Goal: Task Accomplishment & Management: Manage account settings

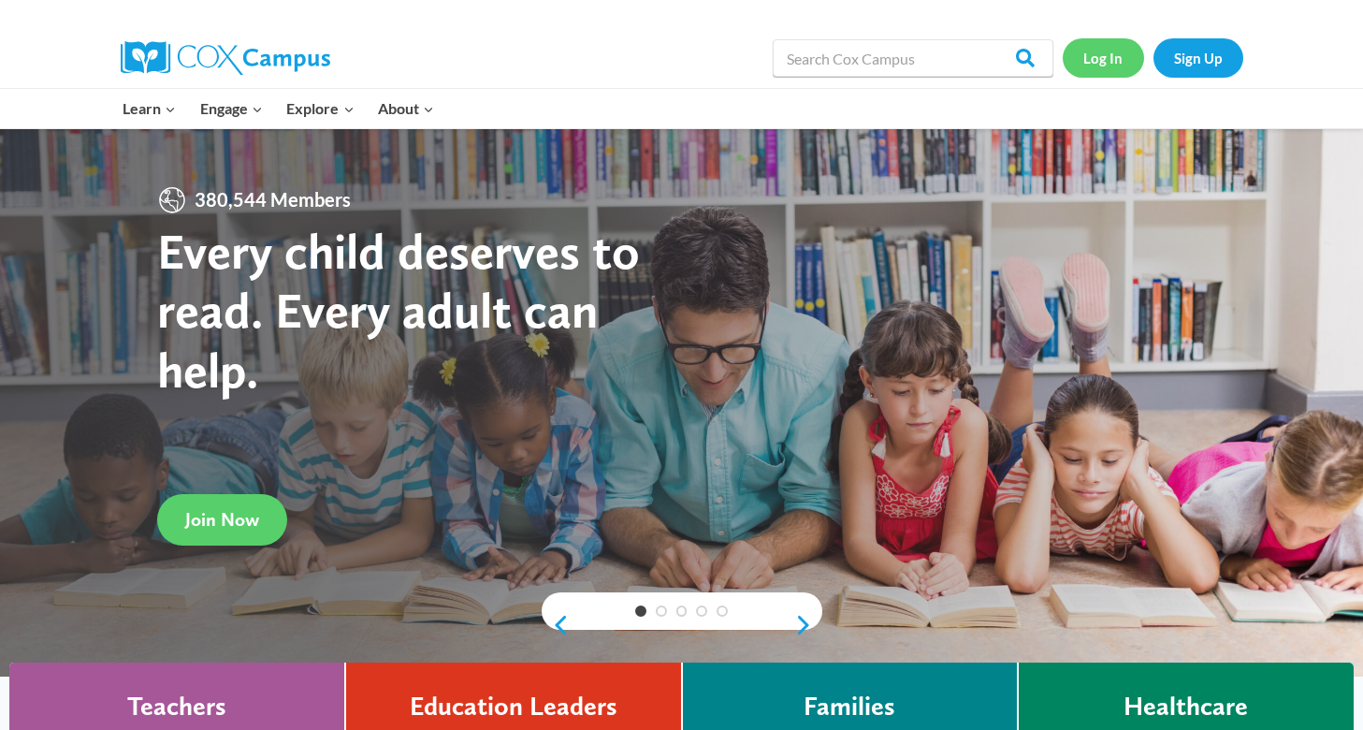
click at [1097, 67] on link "Log In" at bounding box center [1103, 57] width 81 height 38
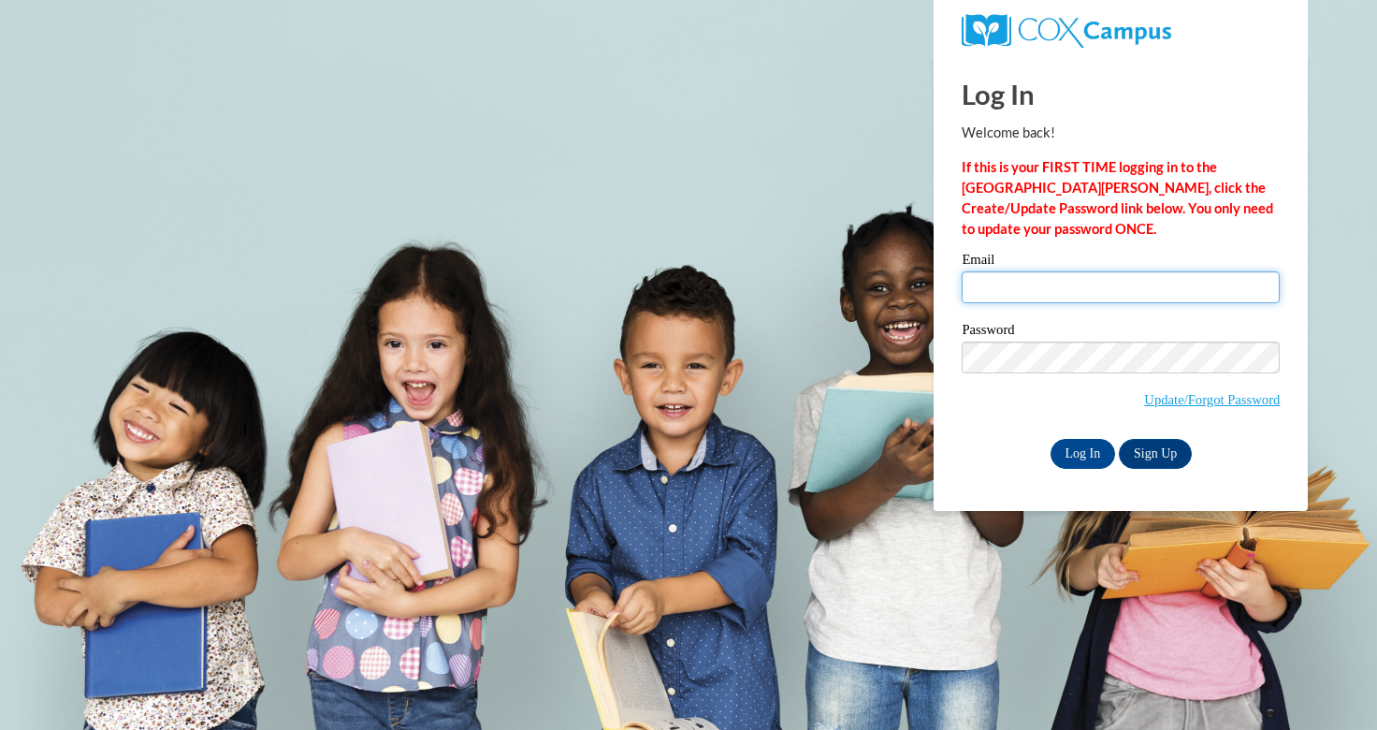
click at [1072, 286] on input "Email" at bounding box center [1121, 287] width 318 height 32
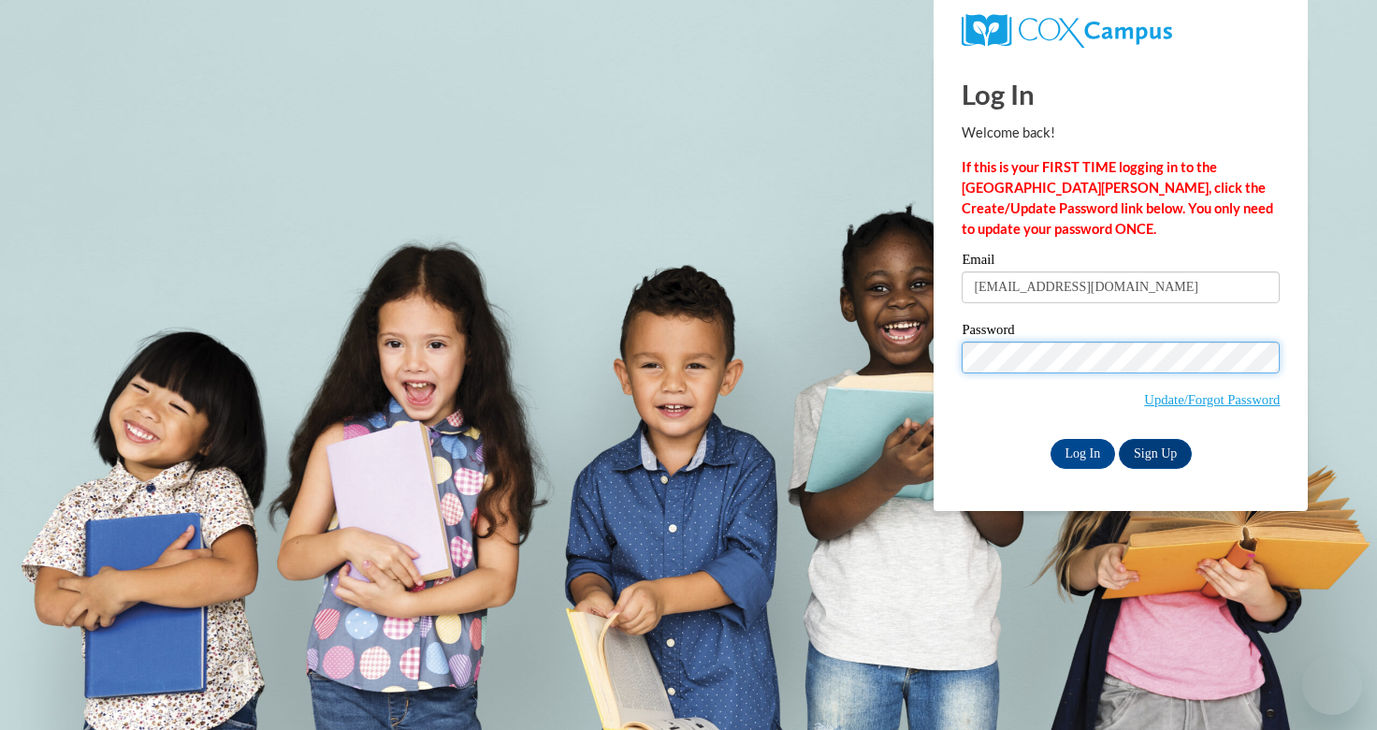
type input "zaidyjoel@yahoo.com"
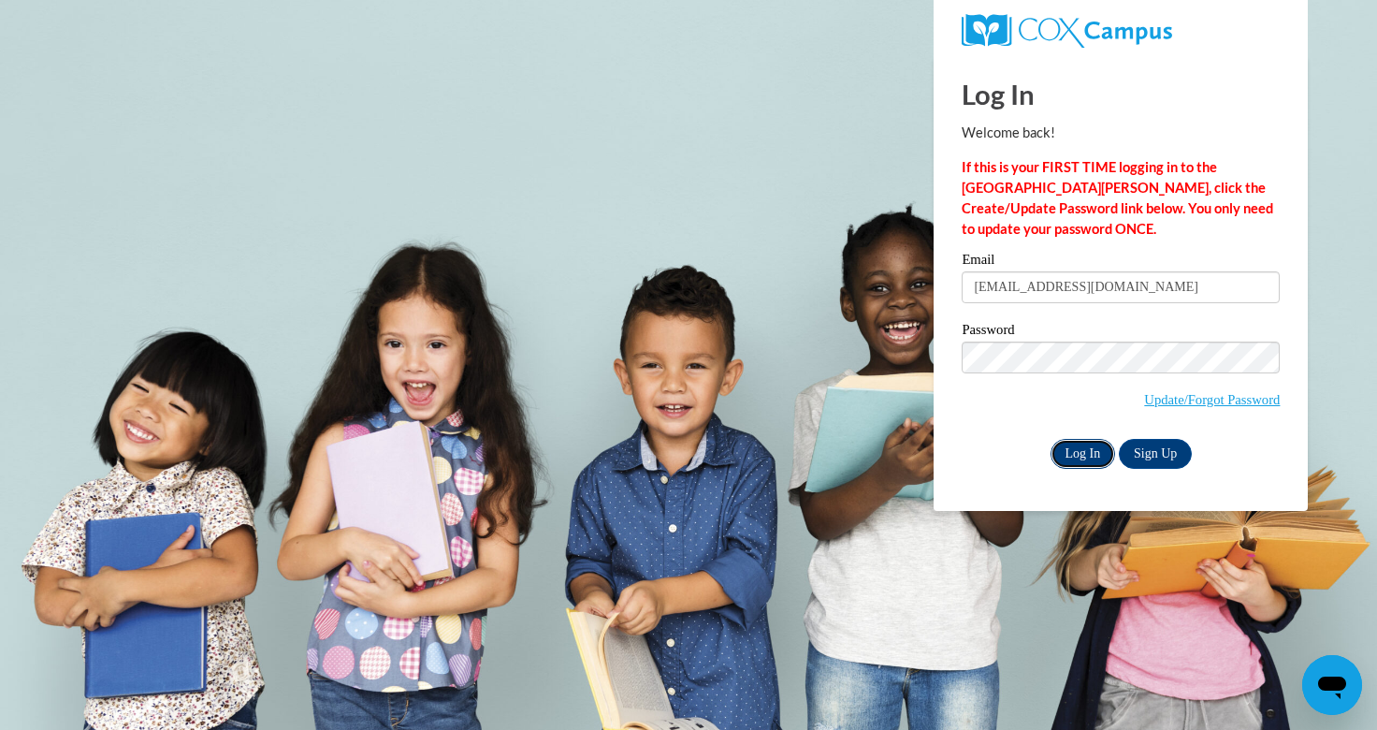
click at [1080, 464] on input "Log In" at bounding box center [1083, 454] width 65 height 30
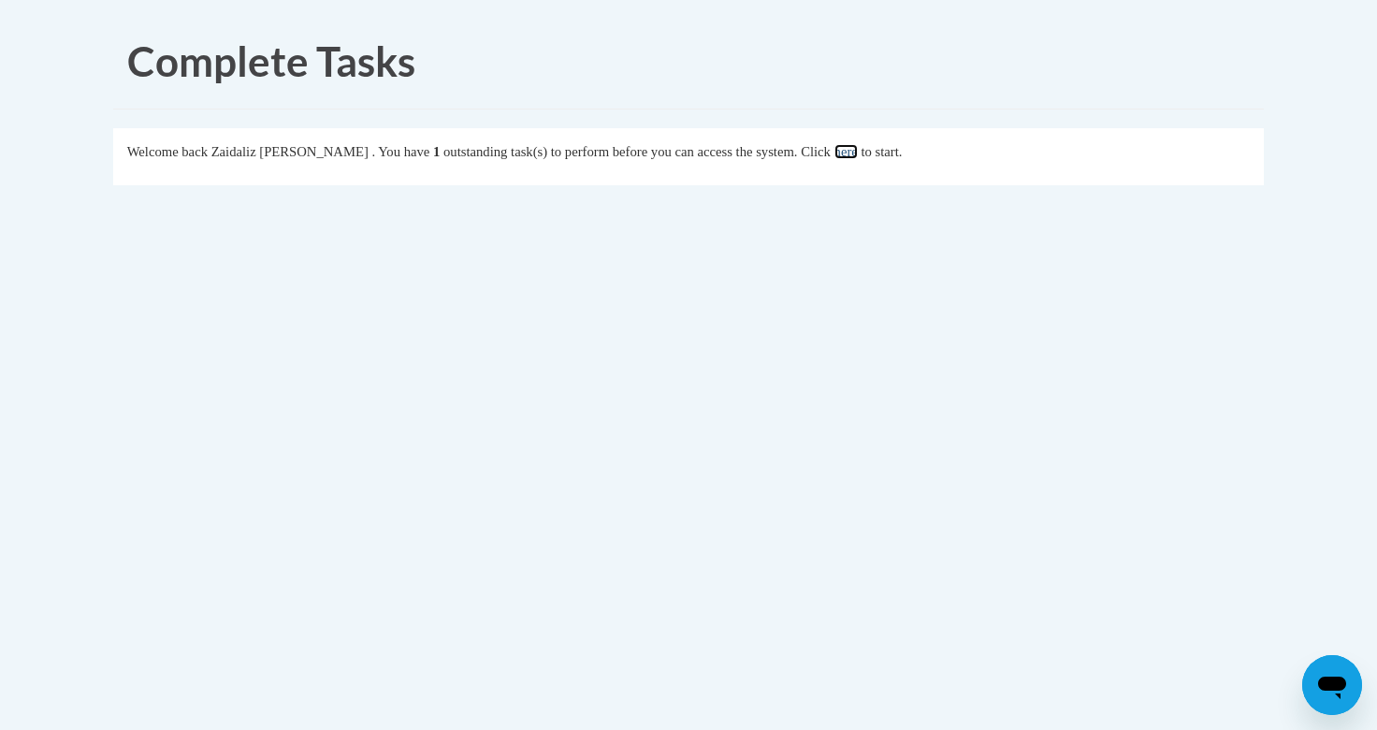
click at [840, 144] on link "here" at bounding box center [846, 151] width 23 height 15
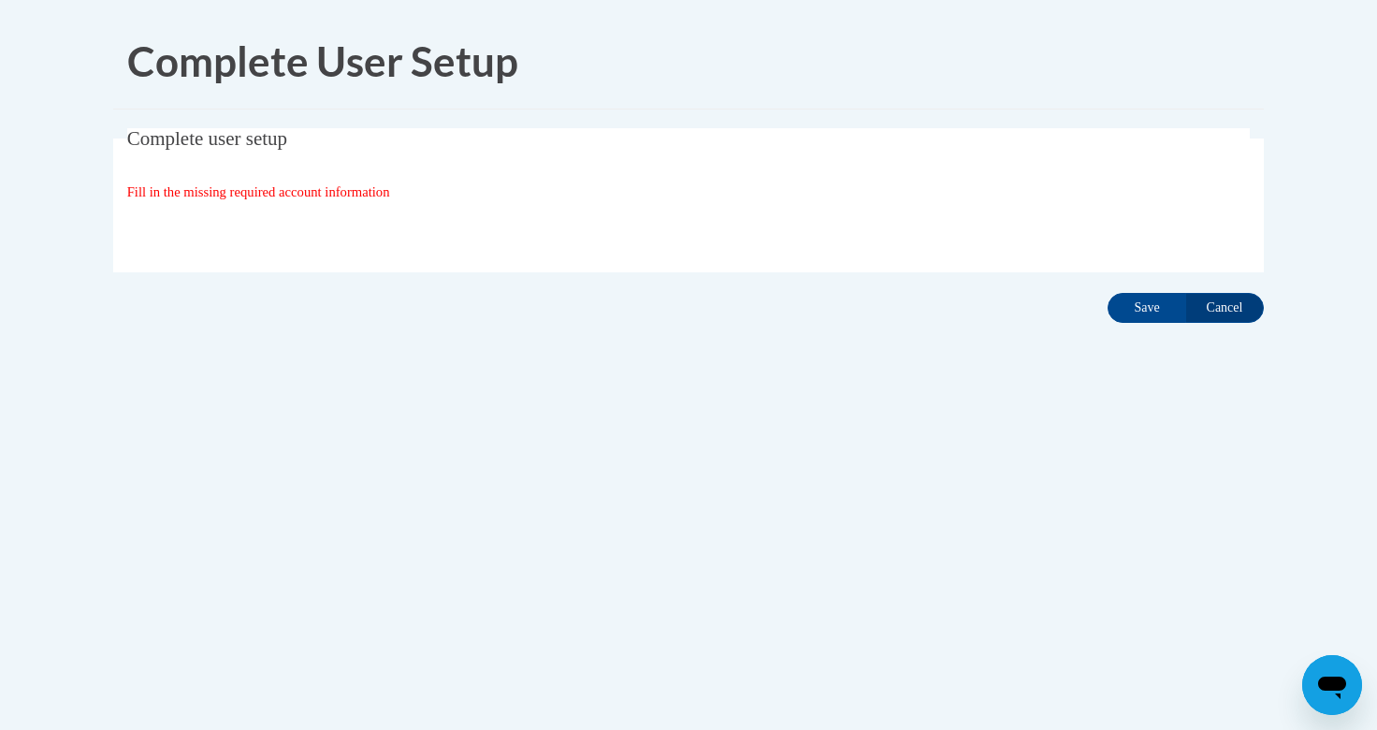
click at [1129, 291] on div "Complete user setup Fill in the missing required account information User Profi…" at bounding box center [688, 229] width 1179 height 202
click at [1132, 298] on input "Save" at bounding box center [1147, 308] width 79 height 30
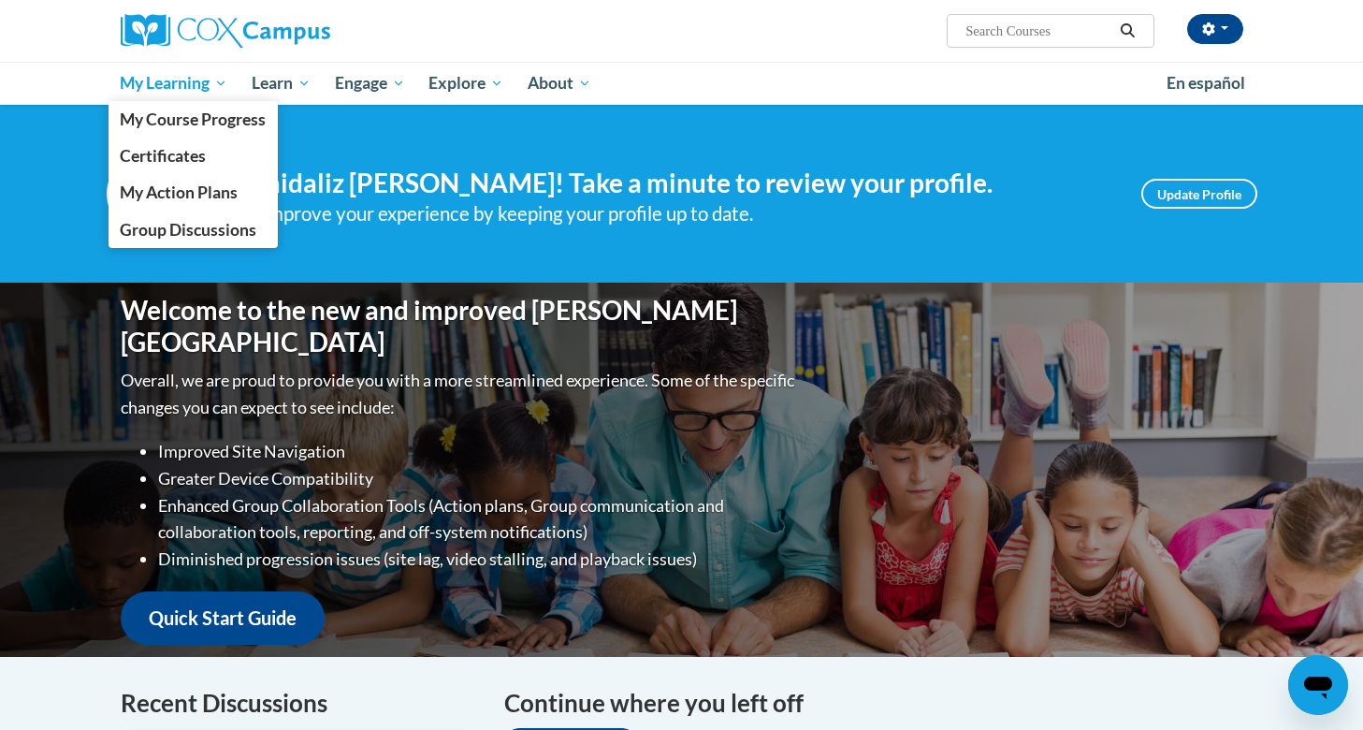
click at [191, 77] on span "My Learning" at bounding box center [174, 83] width 108 height 22
click at [195, 129] on link "My Course Progress" at bounding box center [194, 119] width 170 height 36
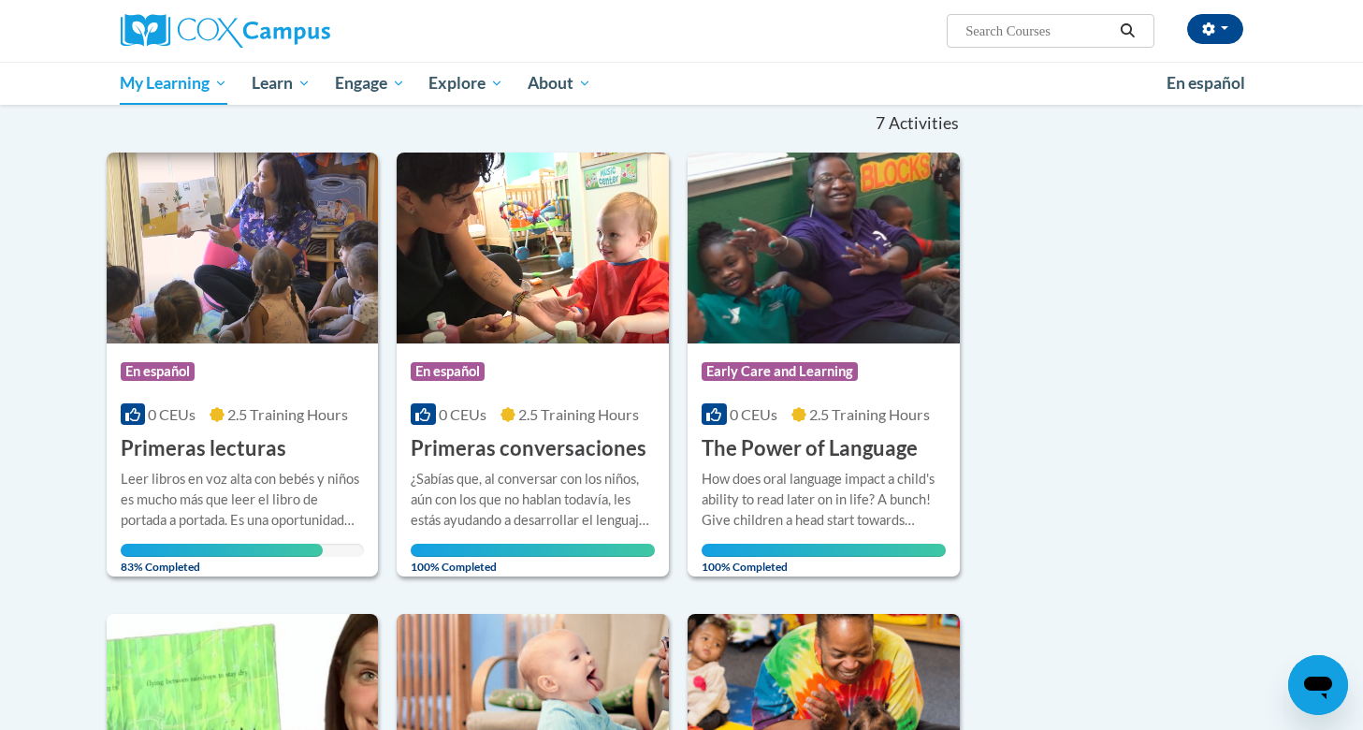
scroll to position [191, 0]
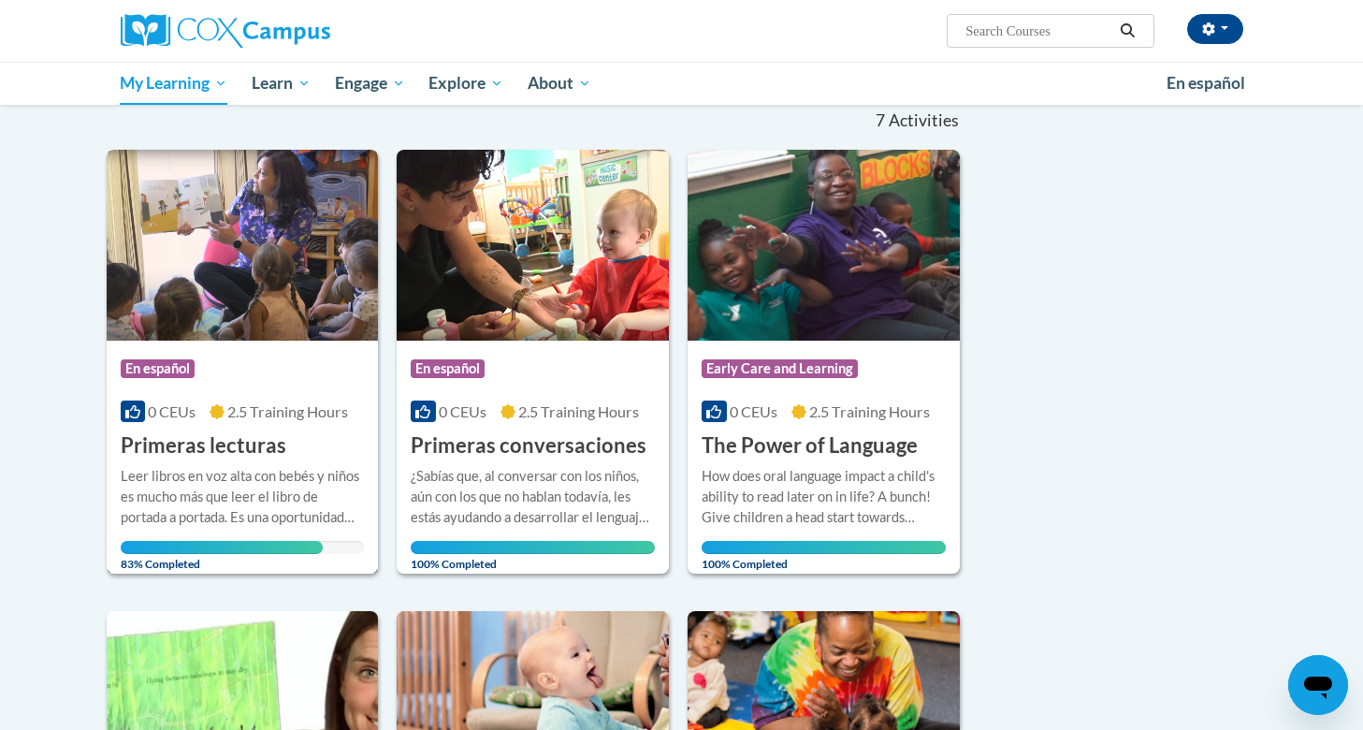
click at [292, 296] on img at bounding box center [243, 245] width 272 height 191
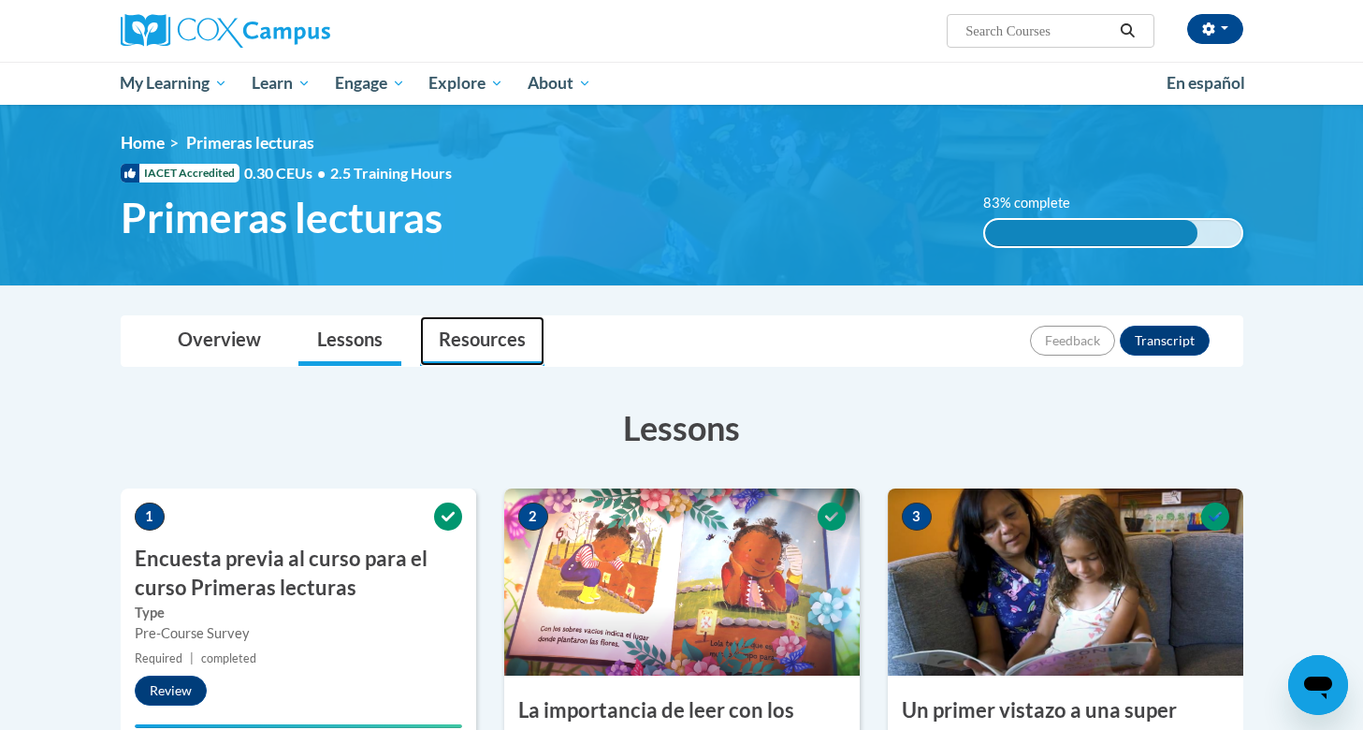
click at [471, 343] on link "Resources" at bounding box center [482, 341] width 124 height 50
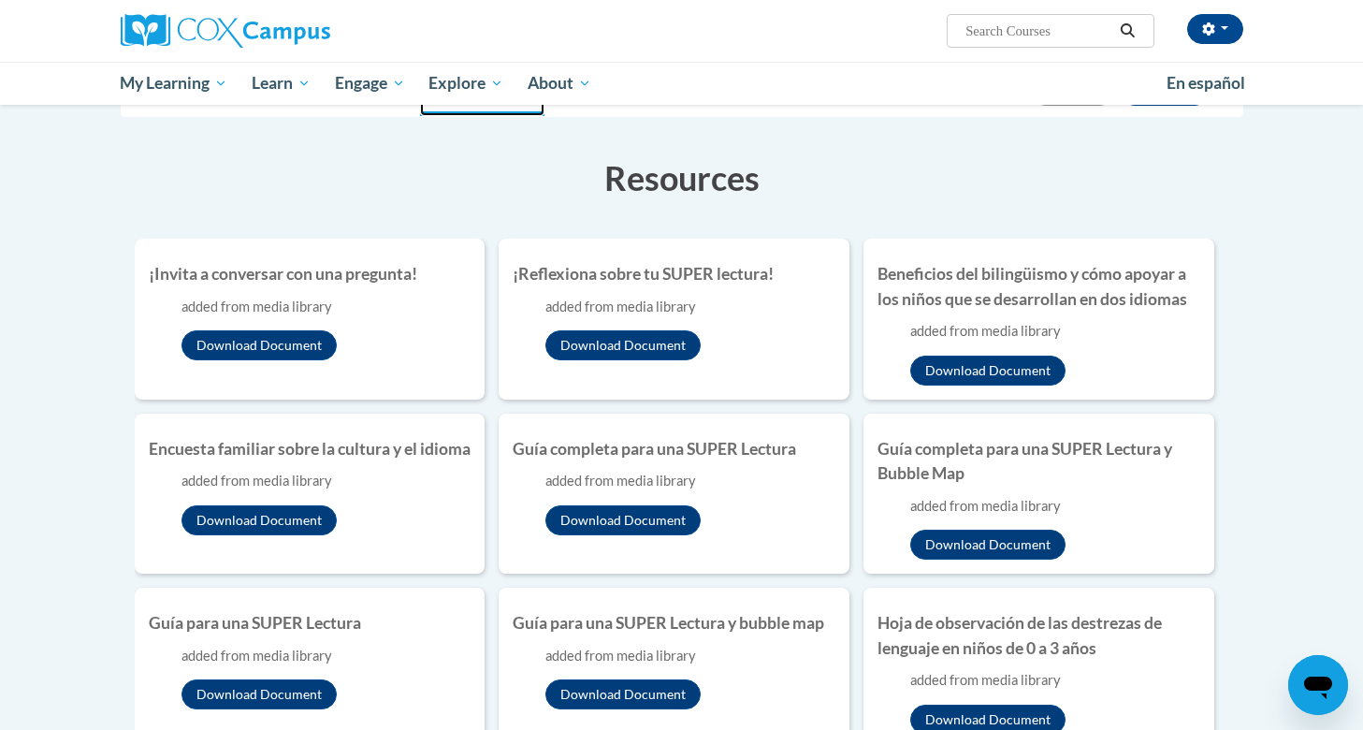
scroll to position [258, 0]
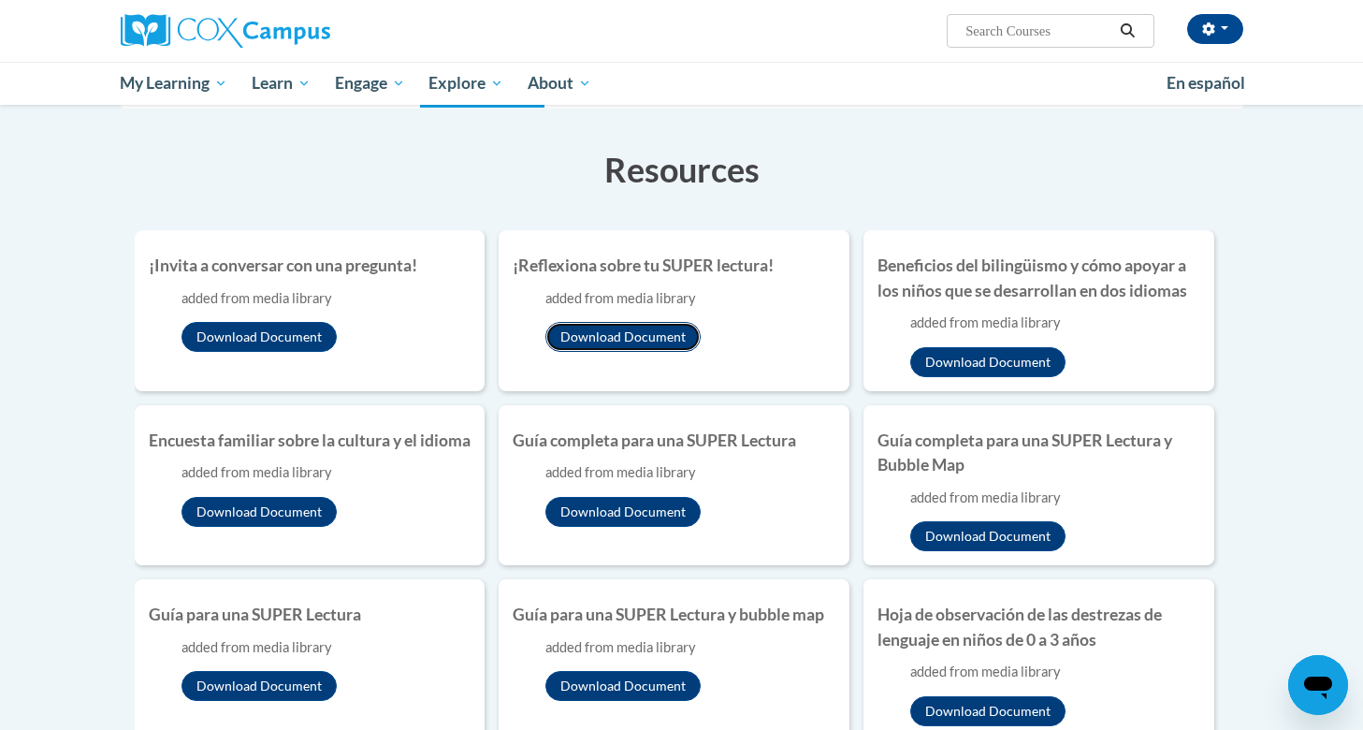
click at [589, 335] on button "Download Document" at bounding box center [622, 337] width 155 height 30
